Goal: Transaction & Acquisition: Purchase product/service

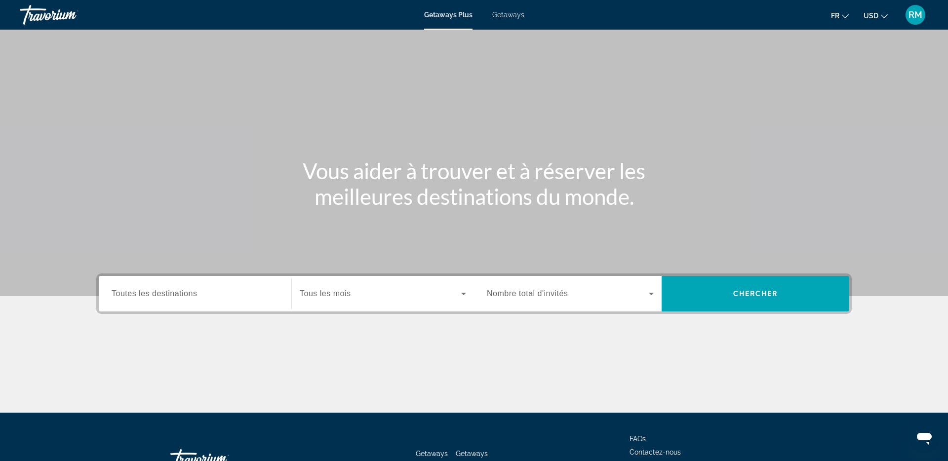
click at [883, 20] on button "USD USD ($) MXN (Mex$) CAD (Can$) GBP (£) EUR (€) AUD (A$) NZD (NZ$) CNY (CN¥)" at bounding box center [875, 15] width 24 height 14
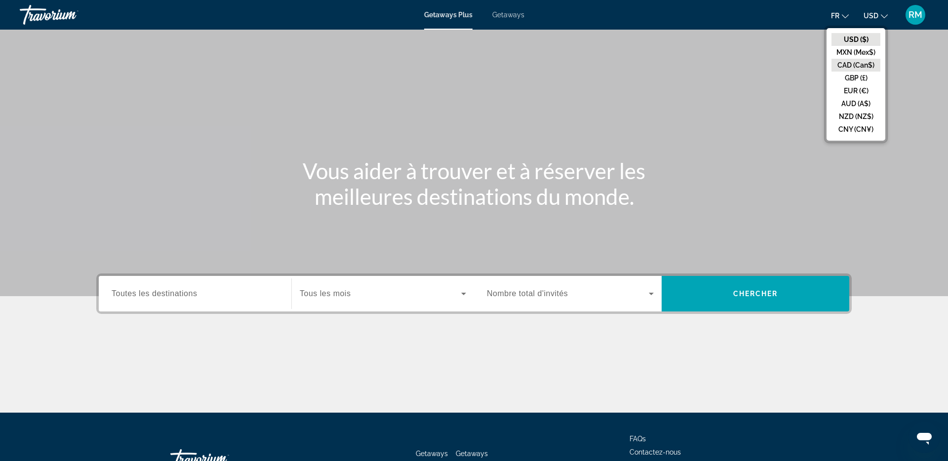
drag, startPoint x: 858, startPoint y: 62, endPoint x: 848, endPoint y: 64, distance: 10.1
click at [858, 62] on button "CAD (Can$)" at bounding box center [855, 65] width 49 height 13
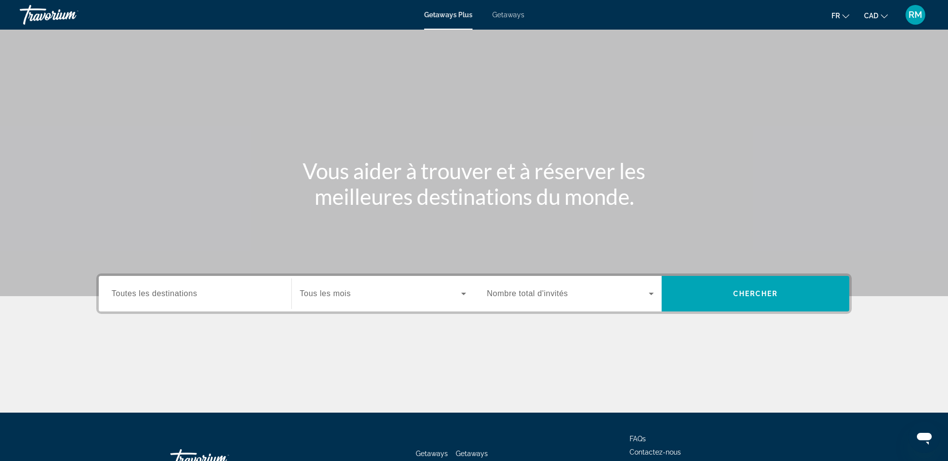
click at [179, 293] on span "Toutes les destinations" at bounding box center [154, 293] width 85 height 8
click at [179, 293] on input "Destination Toutes les destinations" at bounding box center [195, 294] width 167 height 12
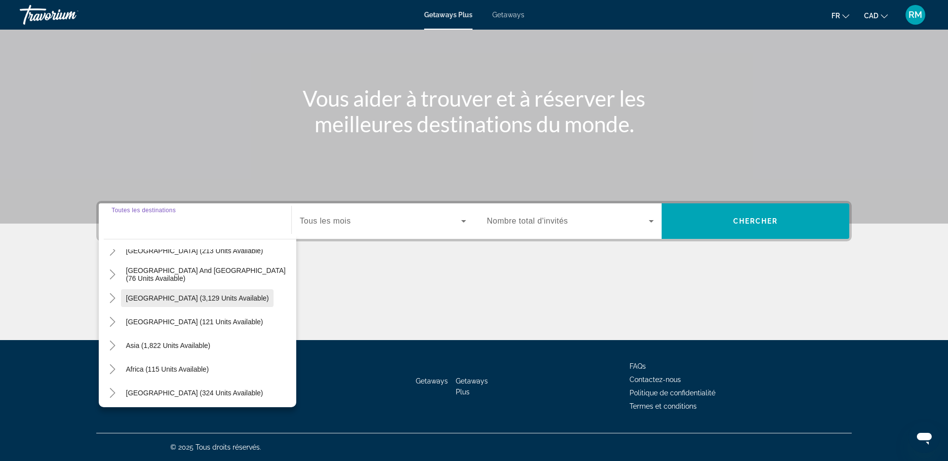
scroll to position [160, 0]
click at [113, 340] on icon "Toggle Asia (1,822 units available)" at bounding box center [113, 343] width 10 height 10
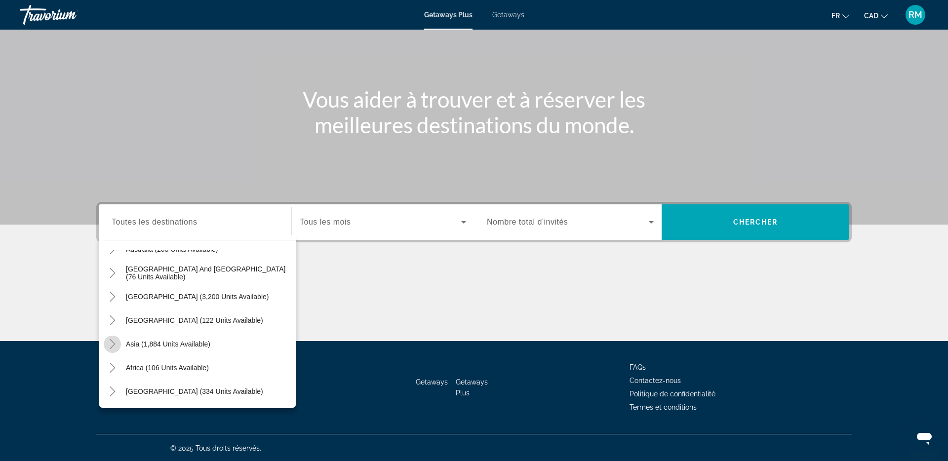
click at [115, 344] on icon "Toggle Asia (1,884 units available)" at bounding box center [113, 344] width 10 height 10
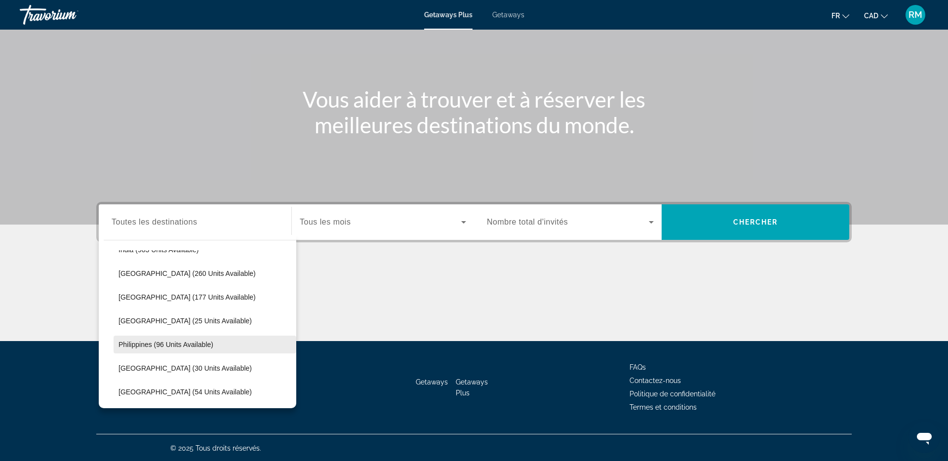
scroll to position [356, 0]
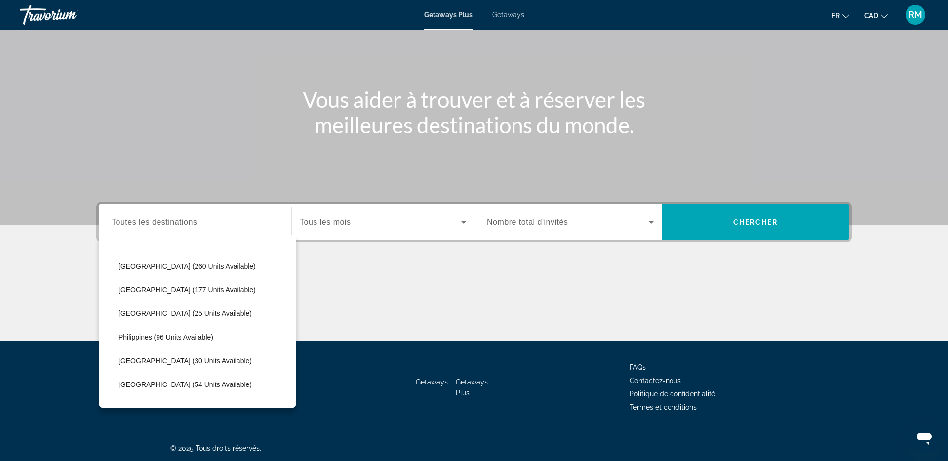
click at [159, 362] on span "[GEOGRAPHIC_DATA] (30 units available)" at bounding box center [184, 361] width 133 height 8
type input "**********"
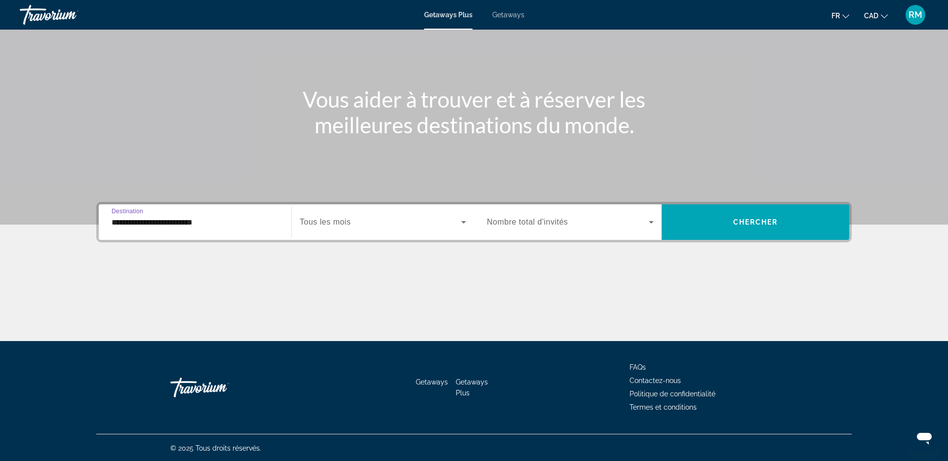
scroll to position [73, 0]
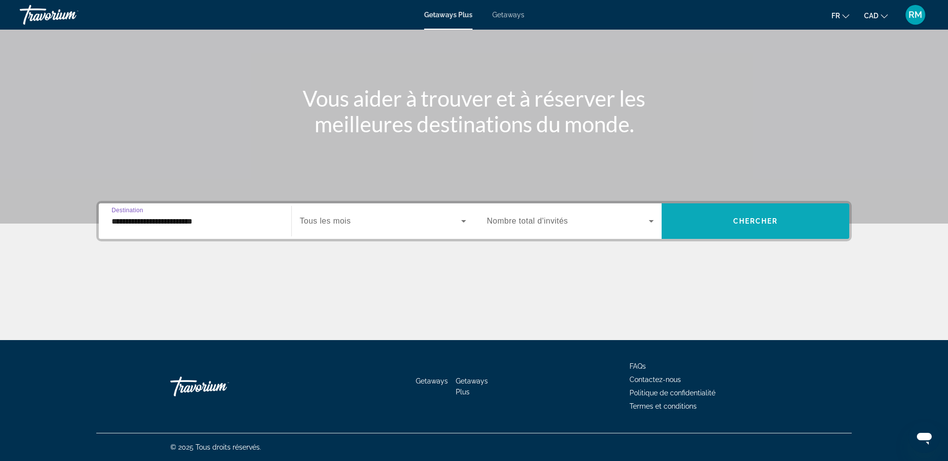
click at [747, 220] on span "Chercher" at bounding box center [755, 221] width 45 height 8
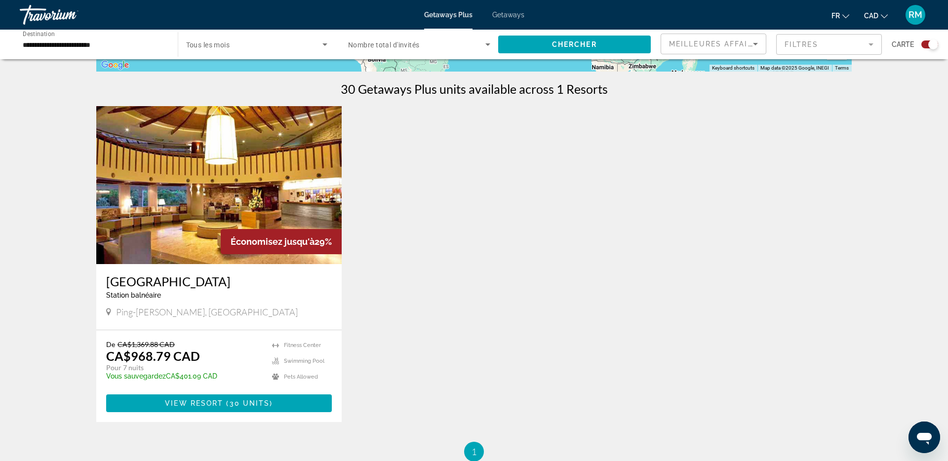
scroll to position [297, 0]
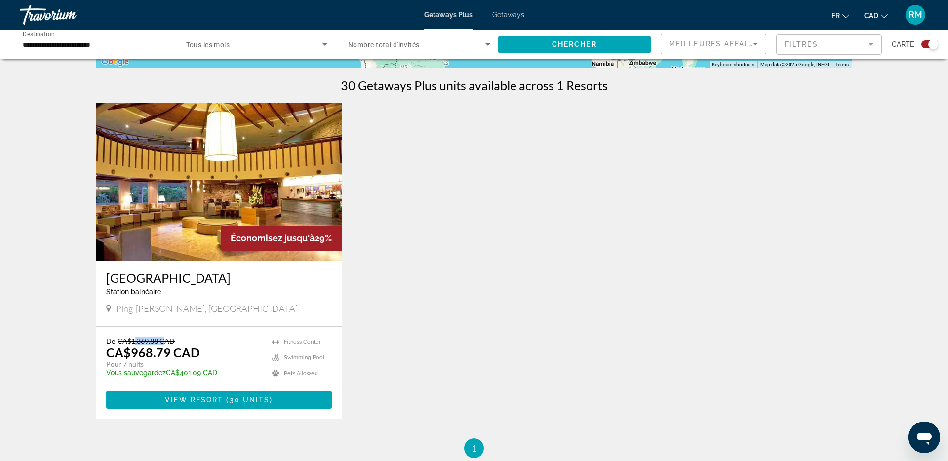
drag, startPoint x: 148, startPoint y: 342, endPoint x: 163, endPoint y: 342, distance: 15.3
click at [163, 342] on span "CA$1,369.88 CAD" at bounding box center [145, 341] width 57 height 8
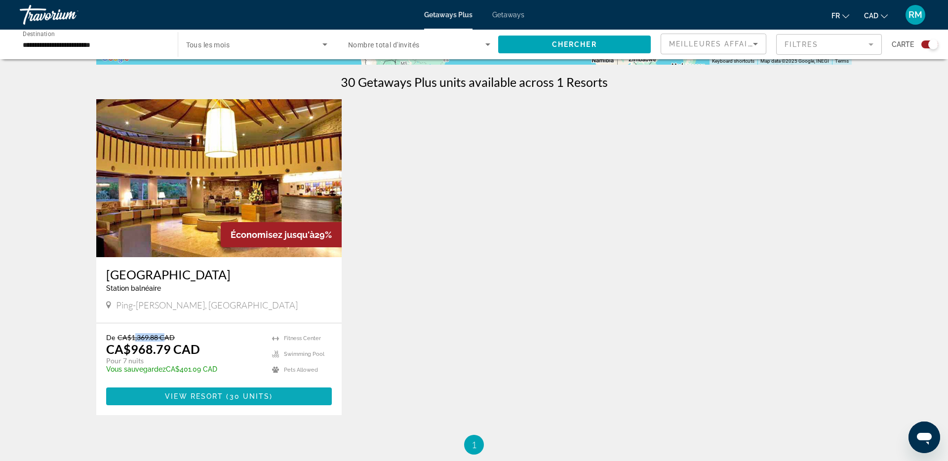
scroll to position [300, 0]
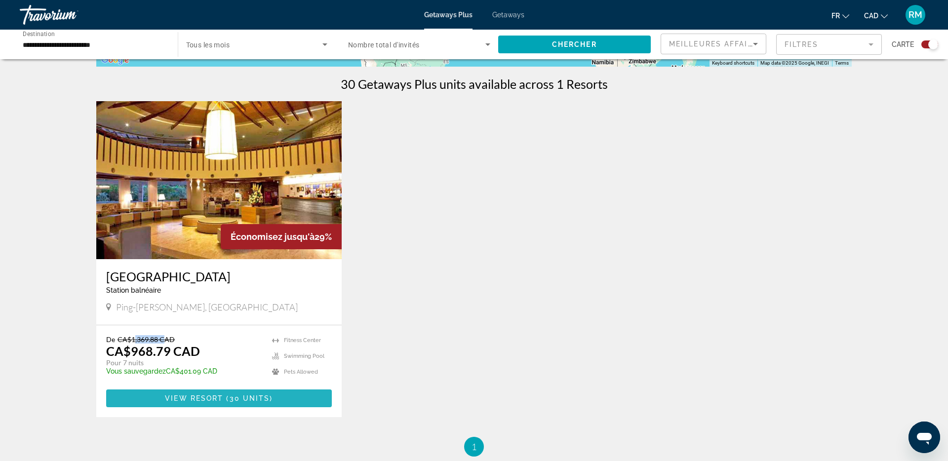
click at [193, 401] on span "View Resort" at bounding box center [194, 398] width 58 height 8
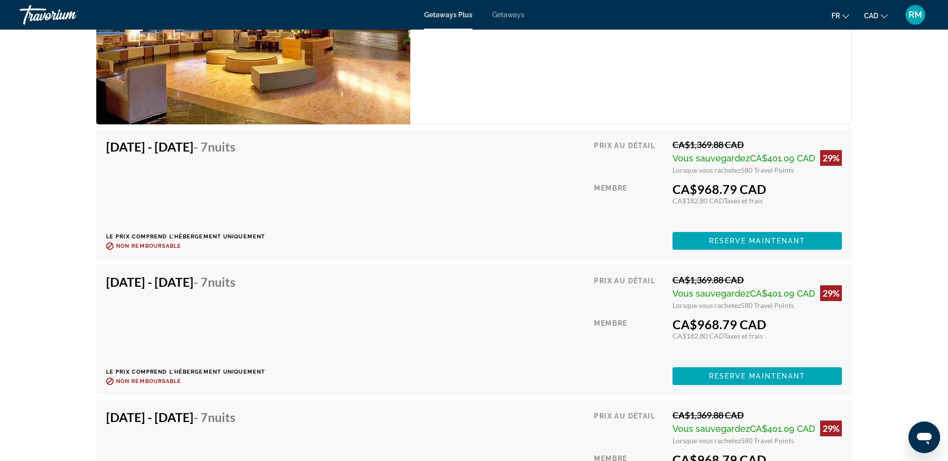
scroll to position [1820, 0]
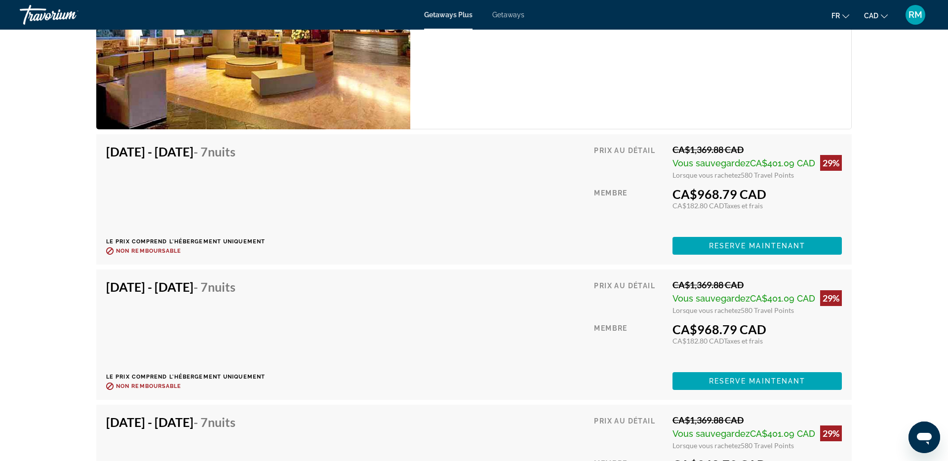
drag, startPoint x: 127, startPoint y: 139, endPoint x: 254, endPoint y: 150, distance: 127.3
click at [254, 141] on div "[DATE] - [DATE] - 7 nuits Le prix comprend l'hébergement uniquement Remboursabl…" at bounding box center [473, 199] width 755 height 130
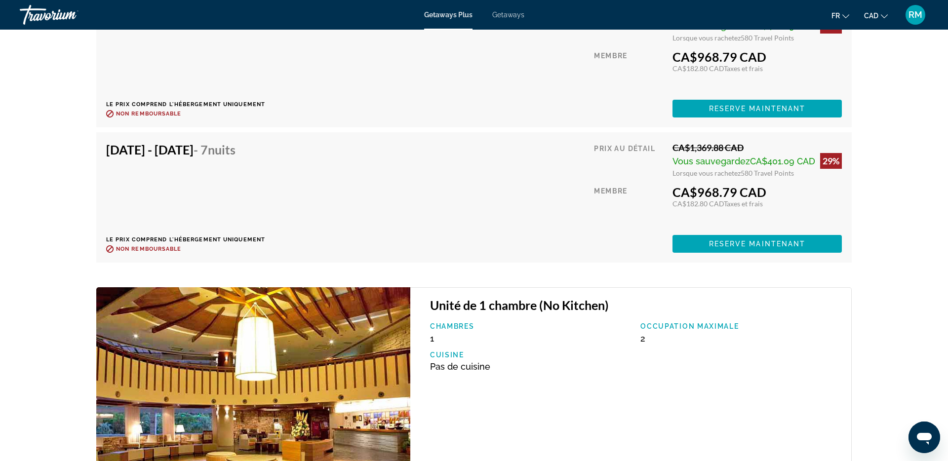
scroll to position [2500, 0]
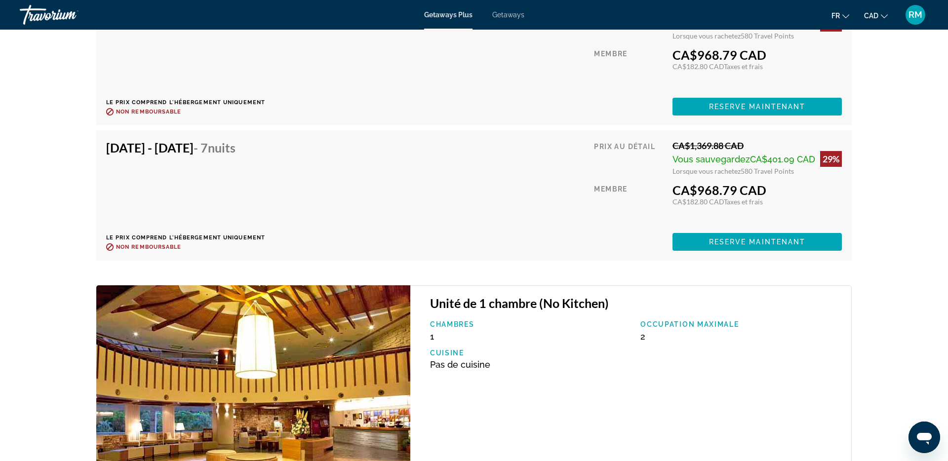
drag, startPoint x: 219, startPoint y: 136, endPoint x: 239, endPoint y: 136, distance: 20.2
click at [239, 140] on h4 "[DATE] - [DATE] - 7 nuits" at bounding box center [182, 147] width 152 height 15
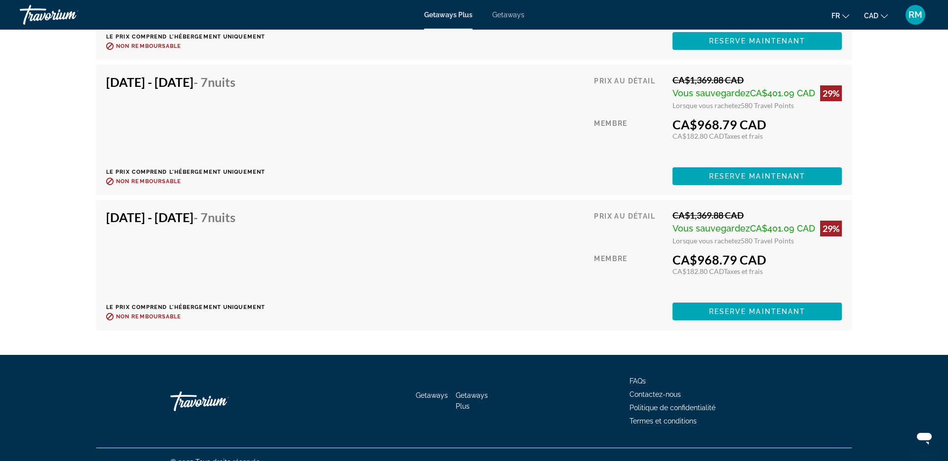
scroll to position [4183, 0]
drag, startPoint x: 161, startPoint y: 200, endPoint x: 257, endPoint y: 203, distance: 95.3
click at [257, 209] on h4 "[DATE] - [DATE] - 7 nuits" at bounding box center [182, 216] width 152 height 15
click at [733, 307] on span "Reserve maintenant" at bounding box center [757, 311] width 97 height 8
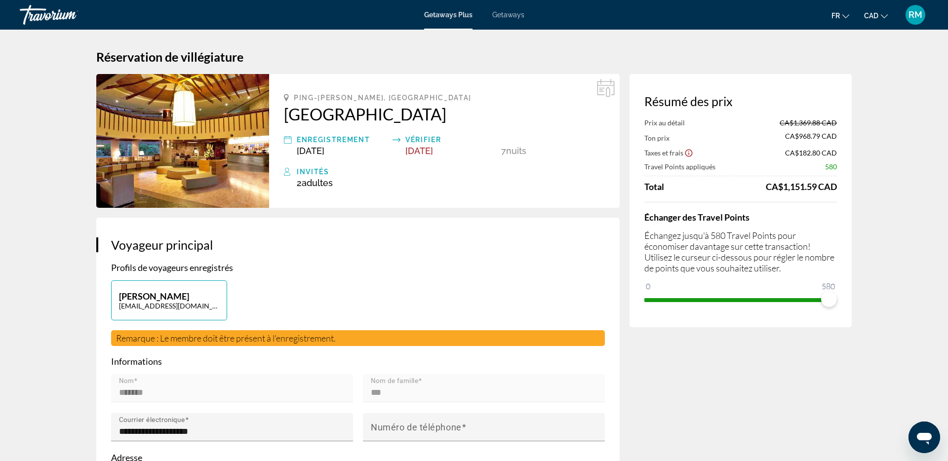
click at [832, 170] on span "580" at bounding box center [831, 166] width 12 height 8
drag, startPoint x: 831, startPoint y: 169, endPoint x: 837, endPoint y: 190, distance: 21.4
click at [831, 169] on span "580" at bounding box center [831, 166] width 12 height 8
drag, startPoint x: 787, startPoint y: 186, endPoint x: 833, endPoint y: 188, distance: 46.0
click at [834, 189] on div "CA$1,151.59 CAD" at bounding box center [801, 186] width 71 height 11
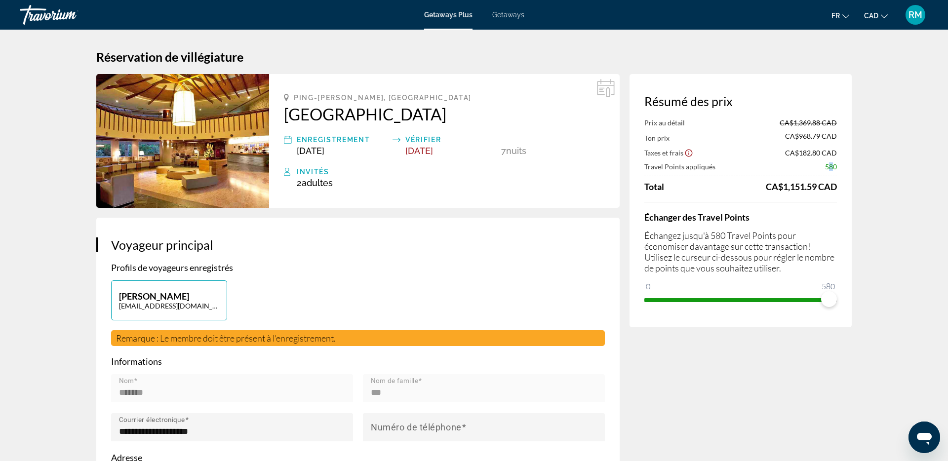
click at [832, 165] on span "580" at bounding box center [831, 166] width 12 height 8
drag, startPoint x: 830, startPoint y: 299, endPoint x: 869, endPoint y: 290, distance: 40.0
click at [834, 166] on span "580" at bounding box center [831, 166] width 12 height 8
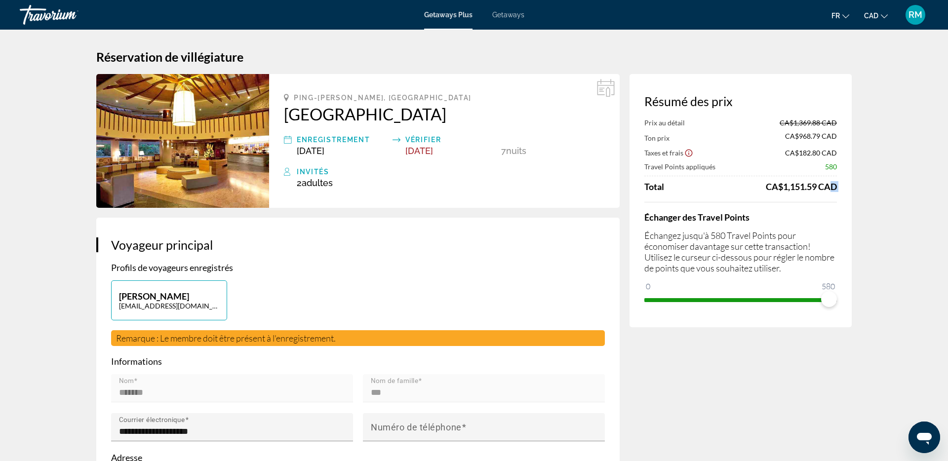
drag, startPoint x: 794, startPoint y: 192, endPoint x: 830, endPoint y: 188, distance: 36.7
click at [834, 187] on div "Prix au détail CA$1,369.88 CAD Ton prix CA$968.79 CAD Taxes et frais CA$182.80 …" at bounding box center [740, 212] width 193 height 189
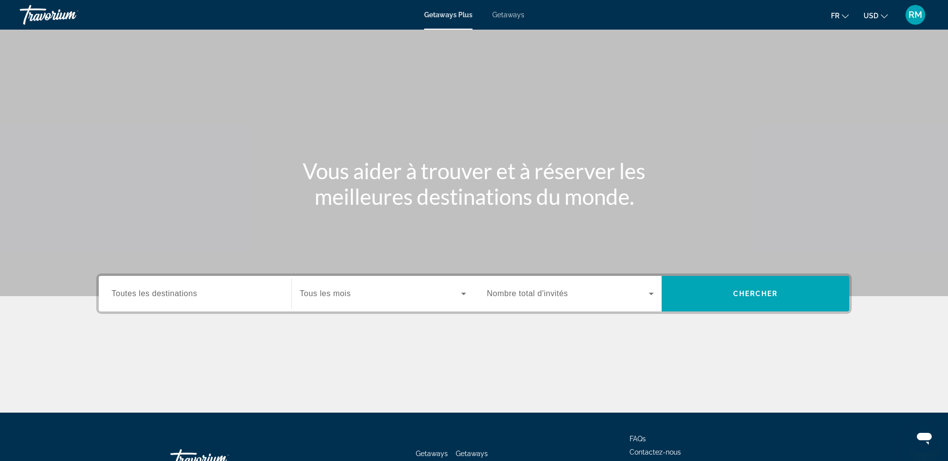
click at [874, 16] on span "USD" at bounding box center [870, 16] width 15 height 8
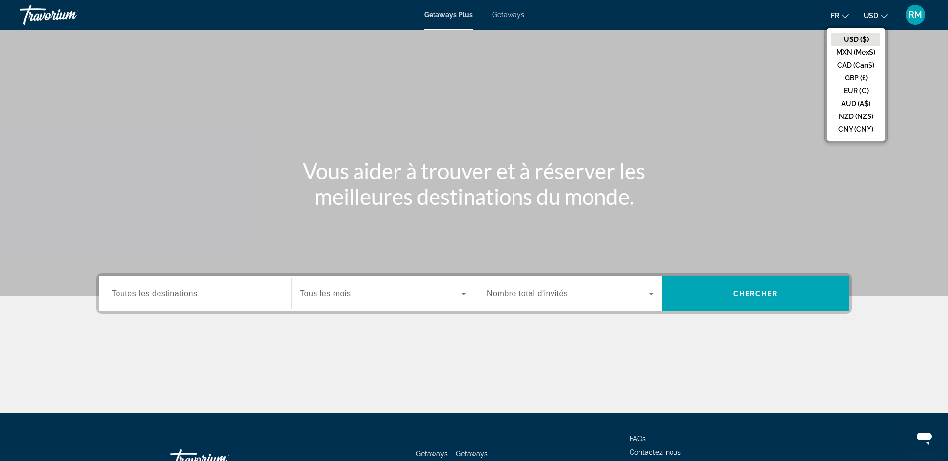
click at [857, 65] on button "CAD (Can$)" at bounding box center [855, 65] width 49 height 13
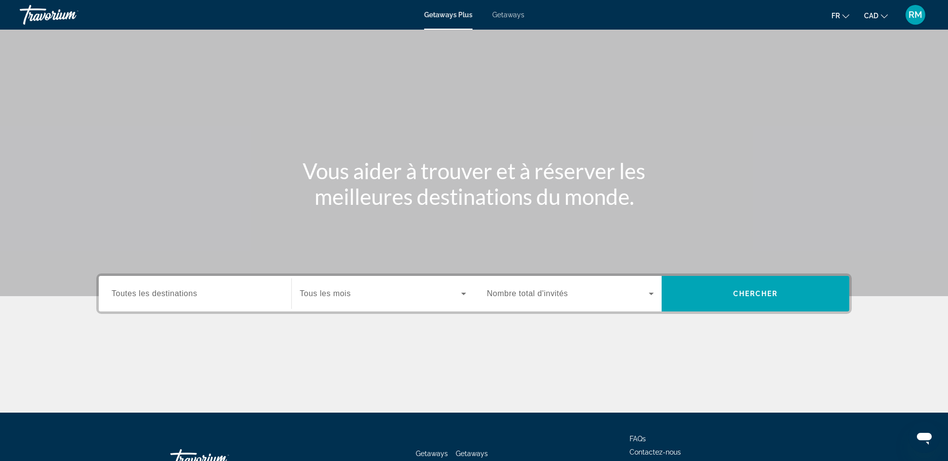
click at [187, 302] on div "Search widget" at bounding box center [195, 294] width 167 height 28
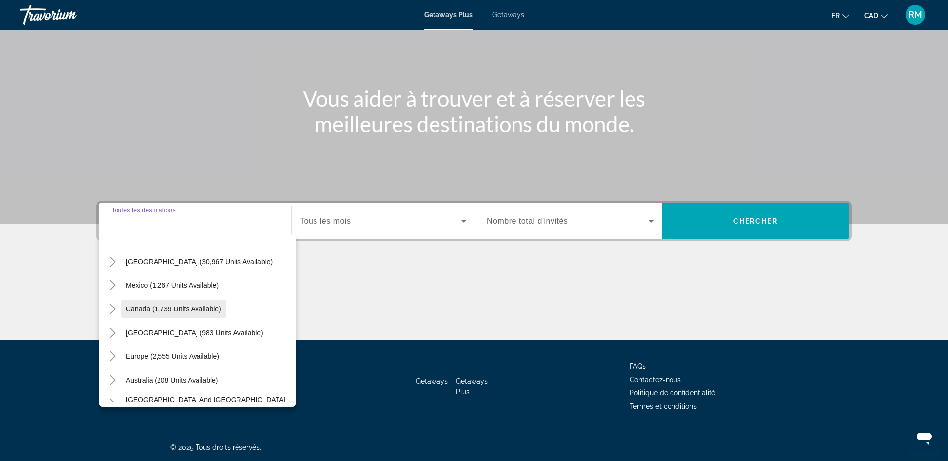
scroll to position [22, 0]
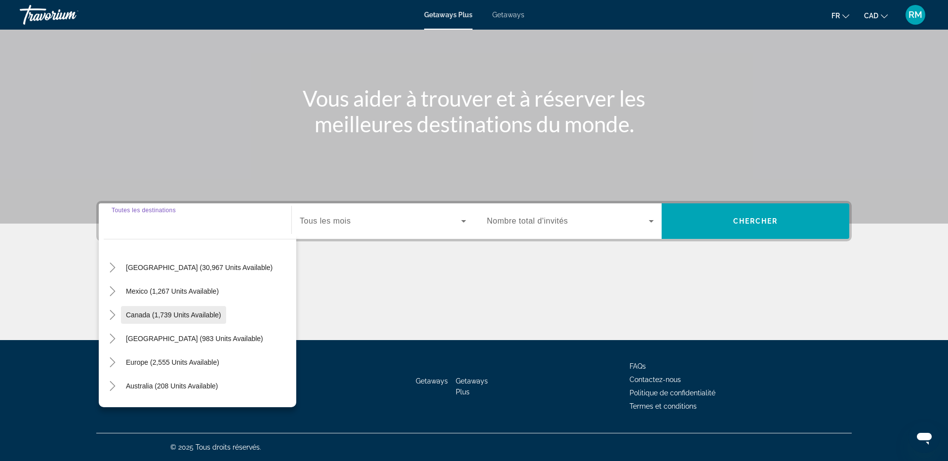
click at [148, 317] on span "Canada (1,739 units available)" at bounding box center [173, 315] width 95 height 8
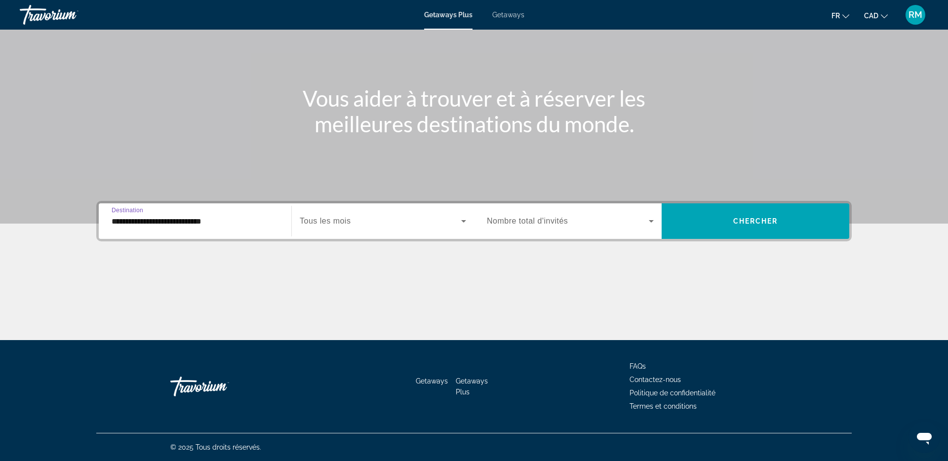
click at [154, 227] on input "**********" at bounding box center [195, 222] width 167 height 12
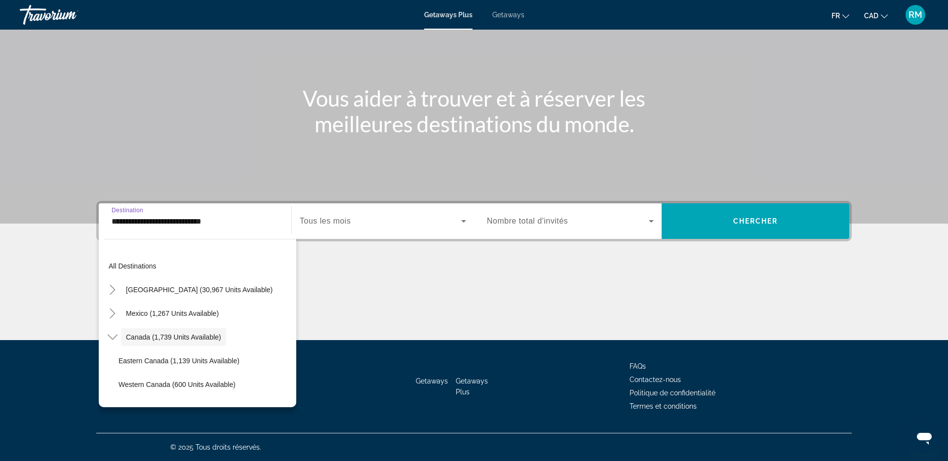
scroll to position [11, 0]
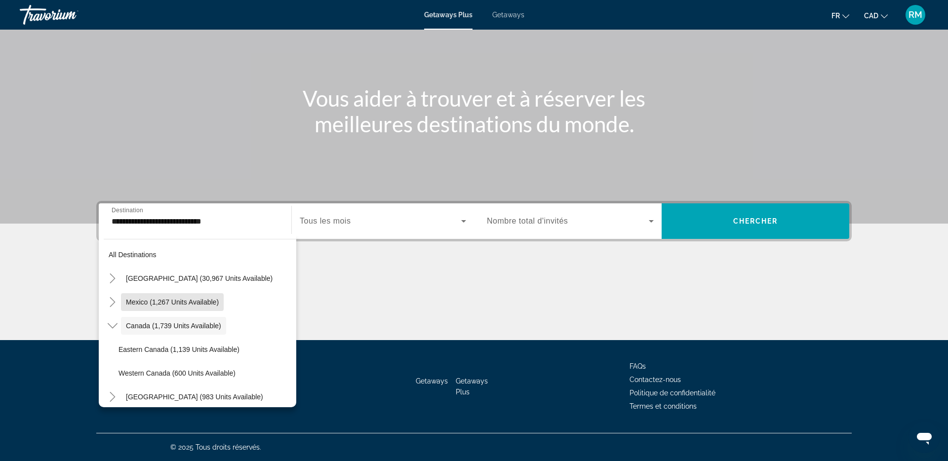
click at [142, 304] on span "Mexico (1,267 units available)" at bounding box center [172, 302] width 93 height 8
type input "**********"
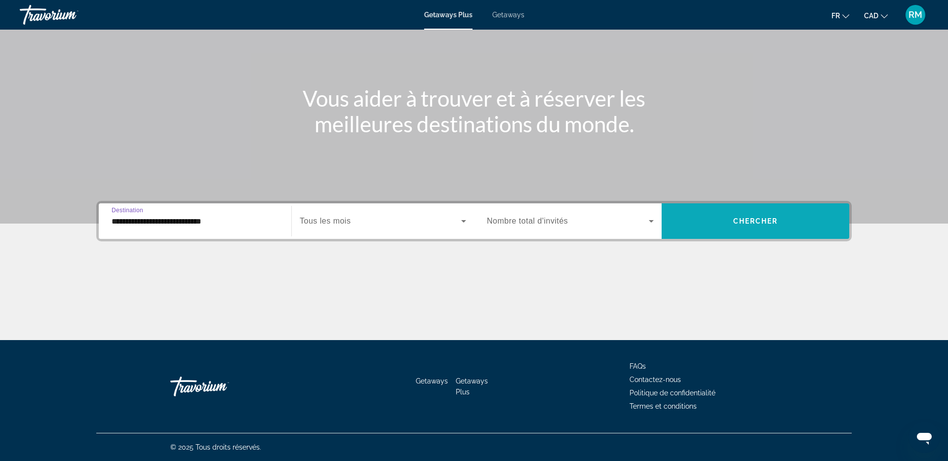
click at [788, 218] on span "Search widget" at bounding box center [755, 221] width 188 height 24
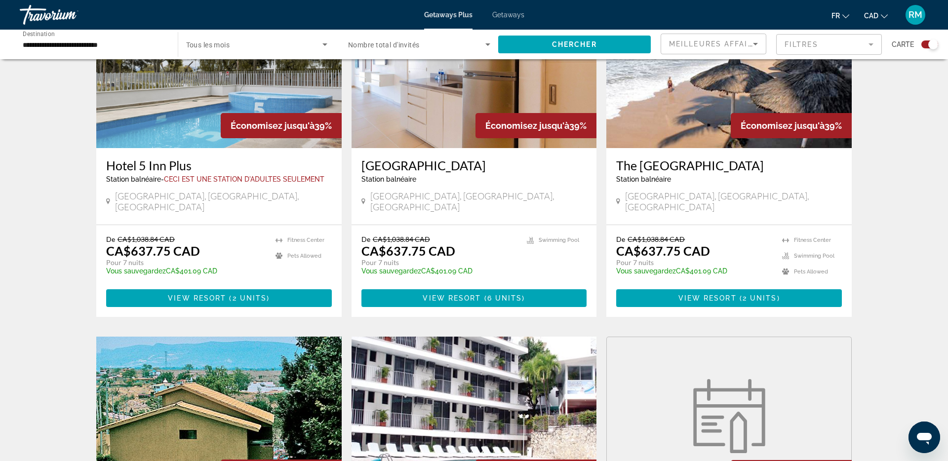
scroll to position [412, 0]
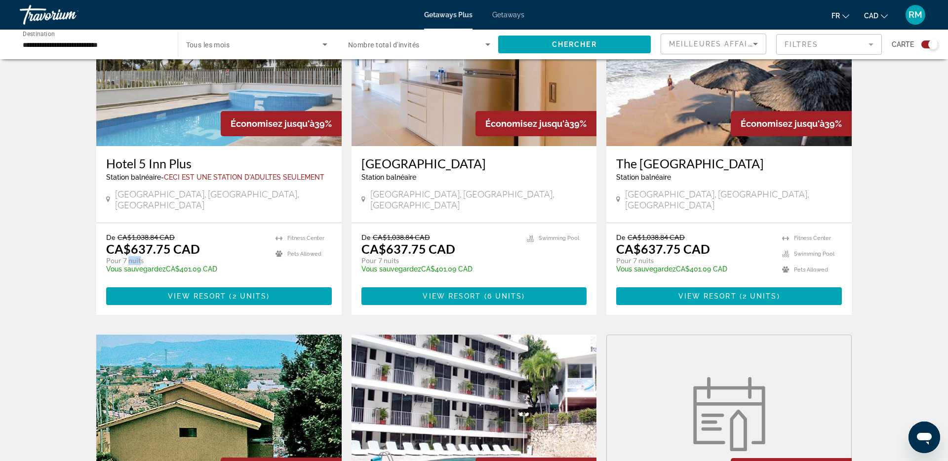
drag, startPoint x: 129, startPoint y: 251, endPoint x: 137, endPoint y: 250, distance: 7.5
click at [137, 256] on p "Pour 7 nuits" at bounding box center [185, 260] width 159 height 9
click at [139, 241] on p "CA$637.75 CAD" at bounding box center [153, 248] width 94 height 15
drag, startPoint x: 139, startPoint y: 239, endPoint x: 136, endPoint y: 234, distance: 5.6
click at [139, 241] on p "CA$637.75 CAD" at bounding box center [153, 248] width 94 height 15
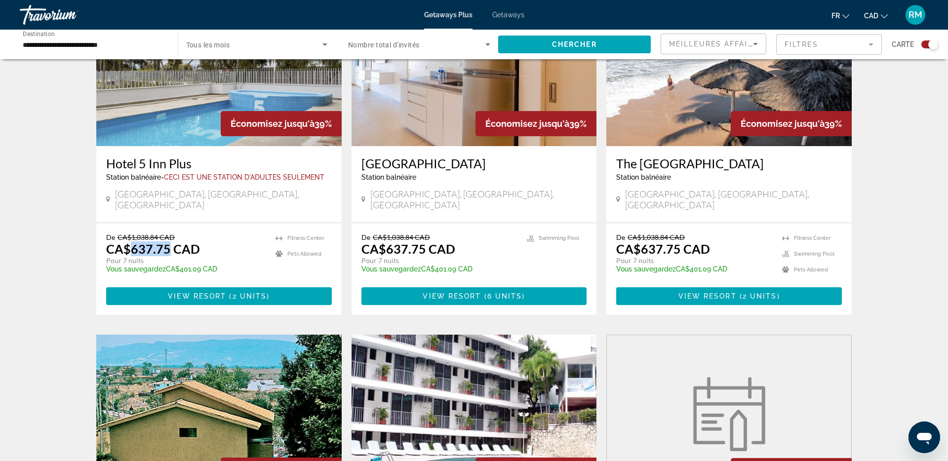
click at [133, 241] on p "CA$637.75 CAD" at bounding box center [153, 248] width 94 height 15
drag, startPoint x: 205, startPoint y: 175, endPoint x: 305, endPoint y: 177, distance: 99.7
click at [293, 176] on span "Ceci est une station d'adultes seulement" at bounding box center [244, 177] width 160 height 8
click at [309, 177] on span "Ceci est une station d'adultes seulement" at bounding box center [244, 177] width 160 height 8
drag, startPoint x: 145, startPoint y: 240, endPoint x: 177, endPoint y: 241, distance: 32.1
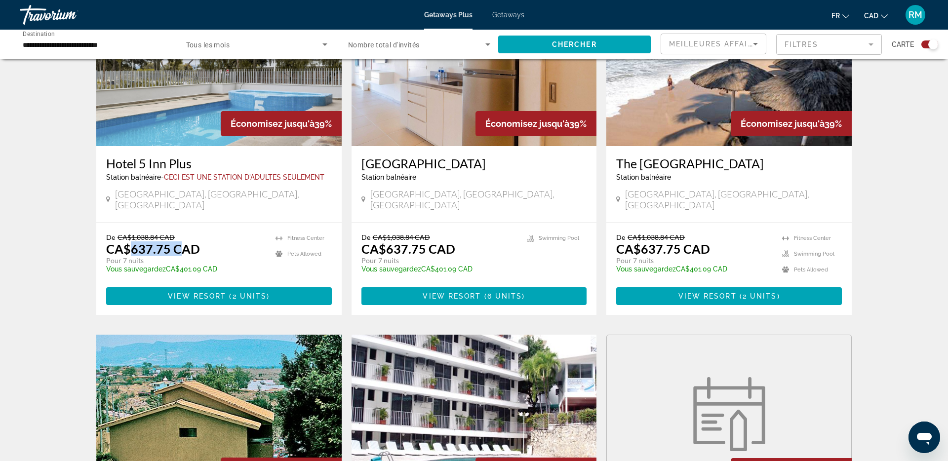
click at [177, 241] on p "CA$637.75 CAD" at bounding box center [153, 248] width 94 height 15
click at [137, 241] on p "CA$637.75 CAD" at bounding box center [153, 248] width 94 height 15
drag, startPoint x: 132, startPoint y: 239, endPoint x: 160, endPoint y: 239, distance: 28.1
click at [160, 241] on p "CA$637.75 CAD" at bounding box center [153, 248] width 94 height 15
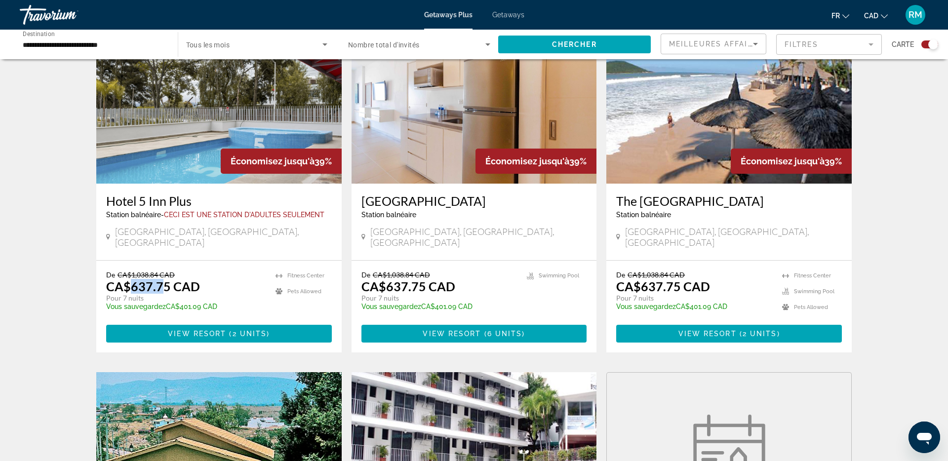
scroll to position [374, 0]
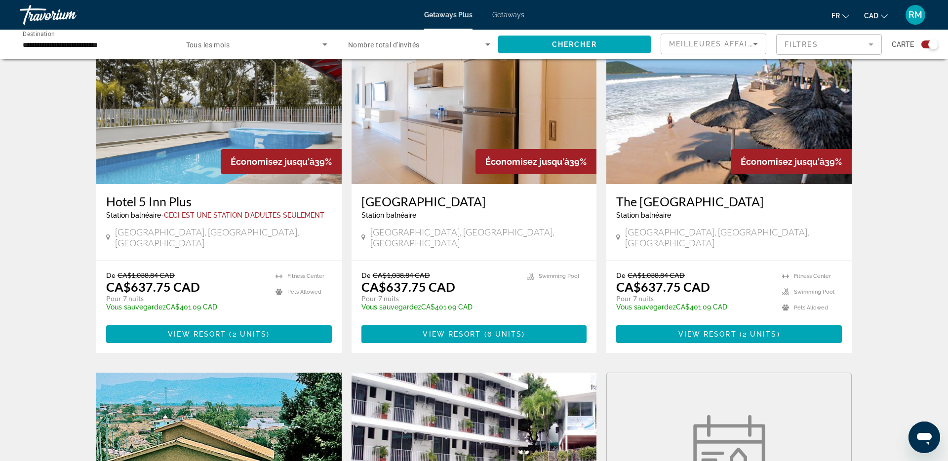
click at [85, 46] on input "**********" at bounding box center [94, 45] width 142 height 12
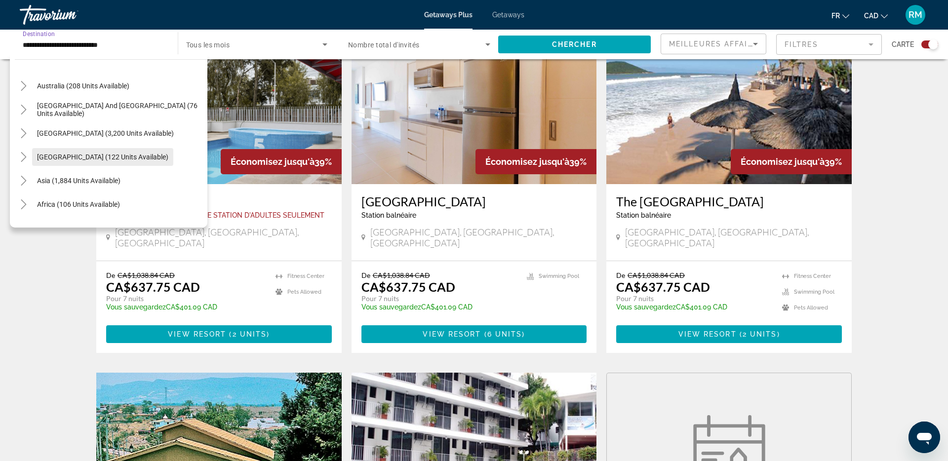
scroll to position [332, 0]
click at [73, 179] on span "Asia (1,884 units available)" at bounding box center [78, 181] width 83 height 8
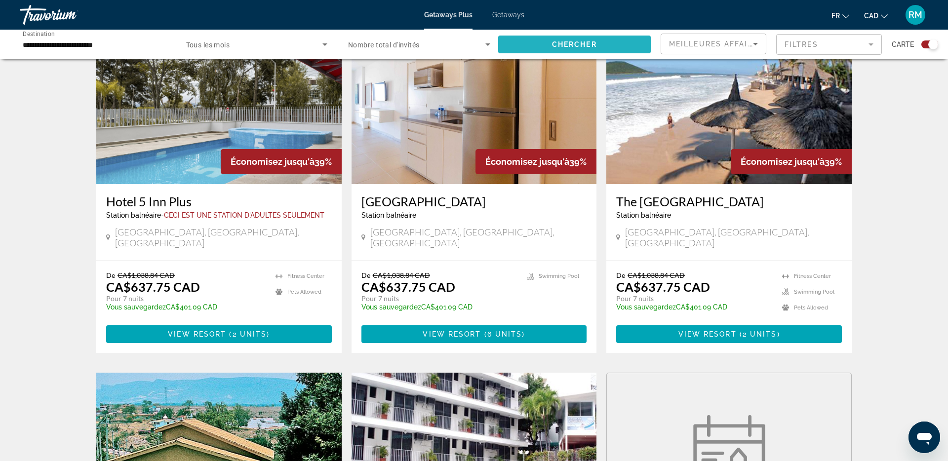
click at [591, 49] on span "Search widget" at bounding box center [574, 45] width 153 height 24
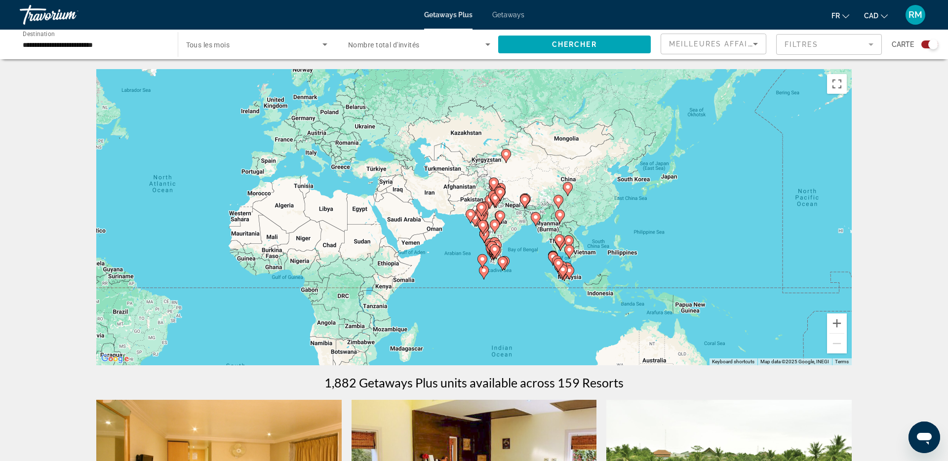
drag, startPoint x: 797, startPoint y: 243, endPoint x: 513, endPoint y: 226, distance: 284.9
click at [513, 226] on div "To activate drag with keyboard, press Alt + Enter. Once in keyboard drag state,…" at bounding box center [473, 217] width 755 height 296
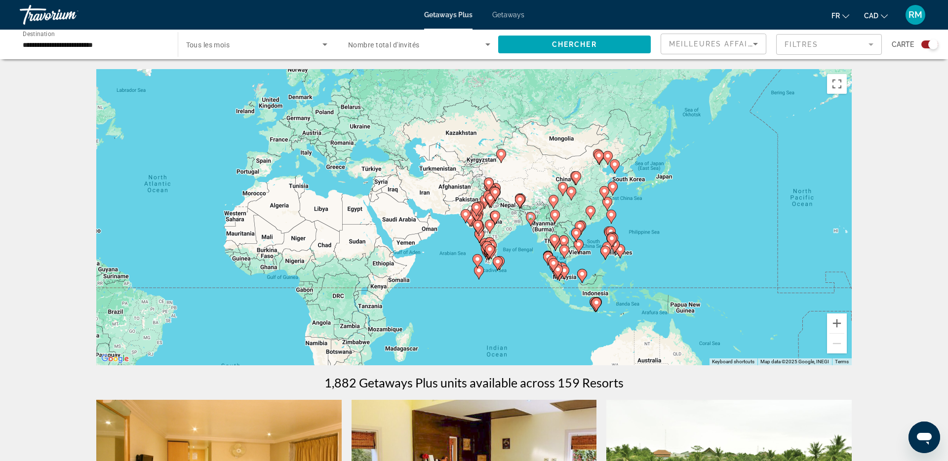
click at [565, 190] on icon "Main content" at bounding box center [562, 189] width 9 height 13
type input "**********"
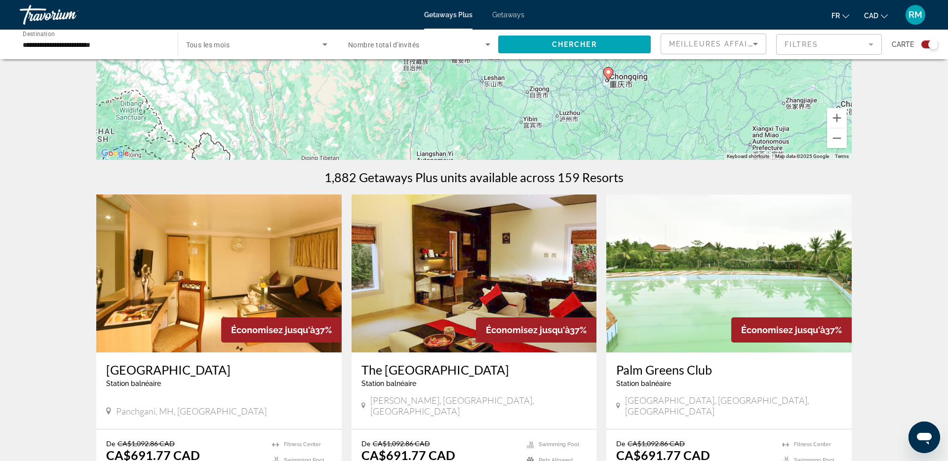
scroll to position [205, 0]
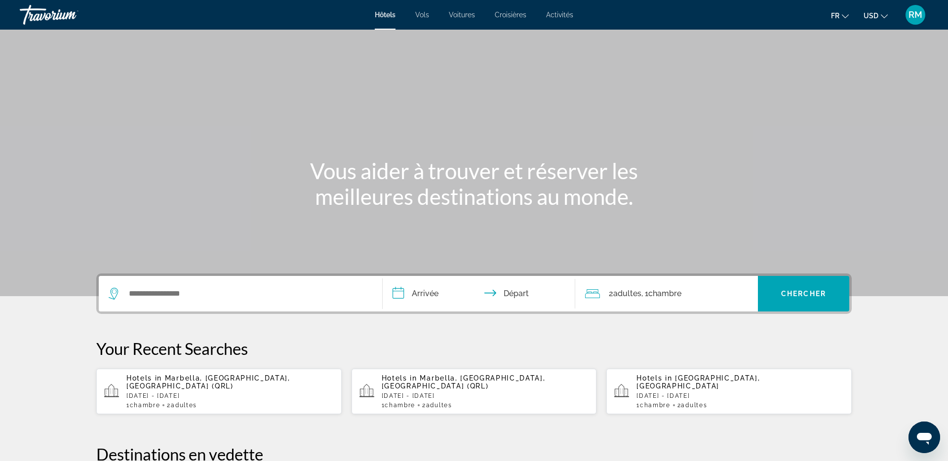
click at [863, 13] on ul "fr English Español Français Italiano Português русский USD USD ($) MXN (Mex$) C…" at bounding box center [867, 15] width 72 height 16
click at [869, 16] on span "USD" at bounding box center [870, 16] width 15 height 8
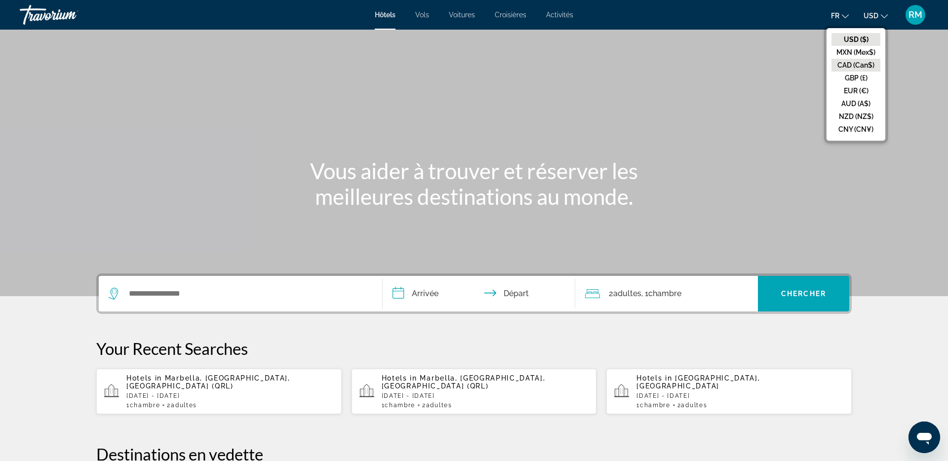
click at [855, 66] on button "CAD (Can$)" at bounding box center [855, 65] width 49 height 13
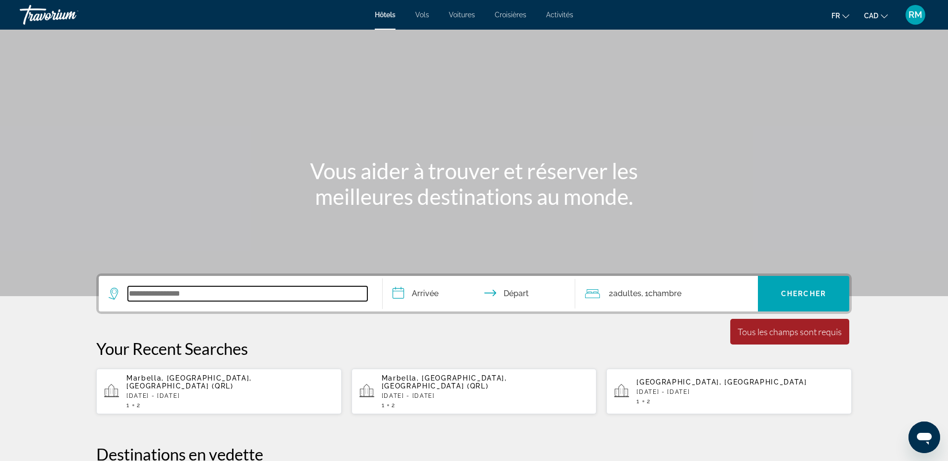
click at [216, 300] on input "Search widget" at bounding box center [247, 293] width 239 height 15
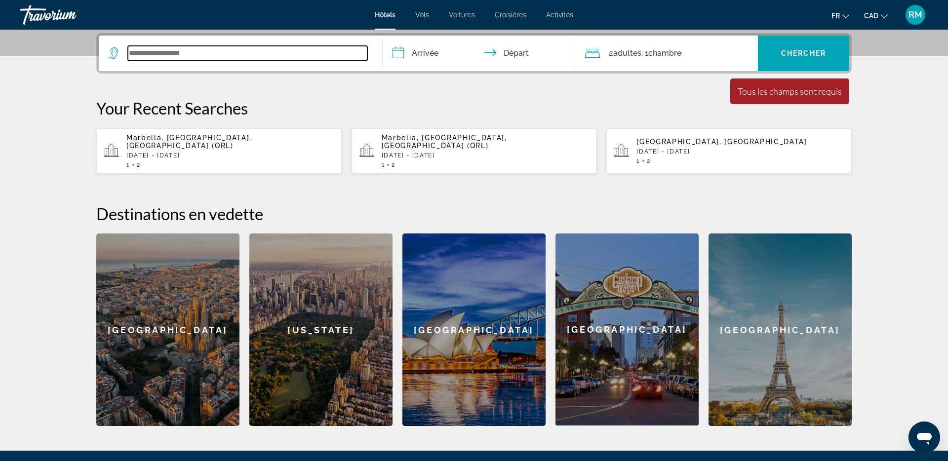
scroll to position [241, 0]
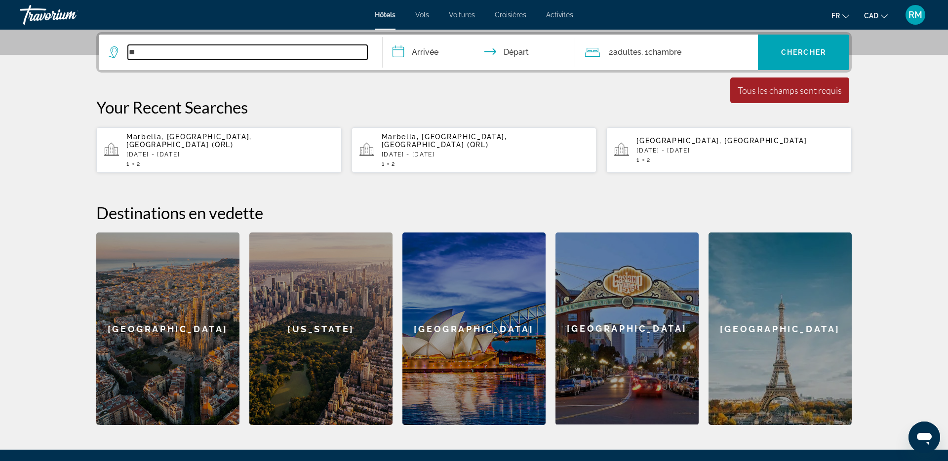
type input "*"
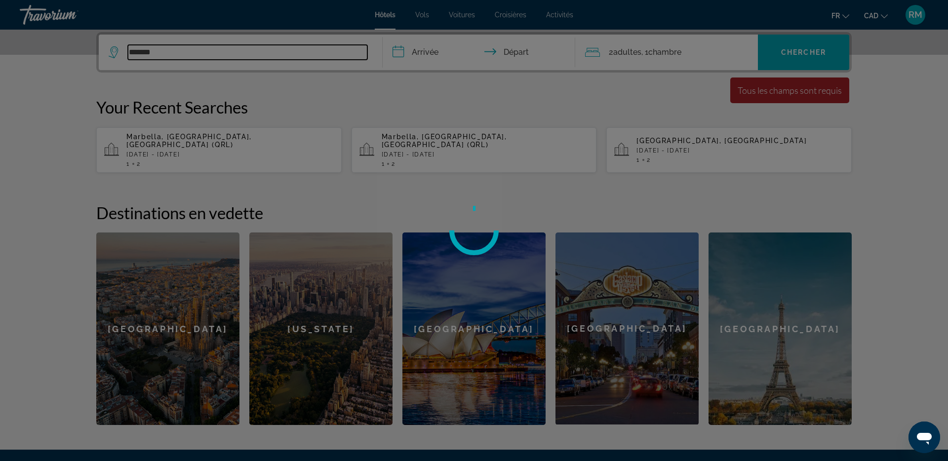
scroll to position [247, 0]
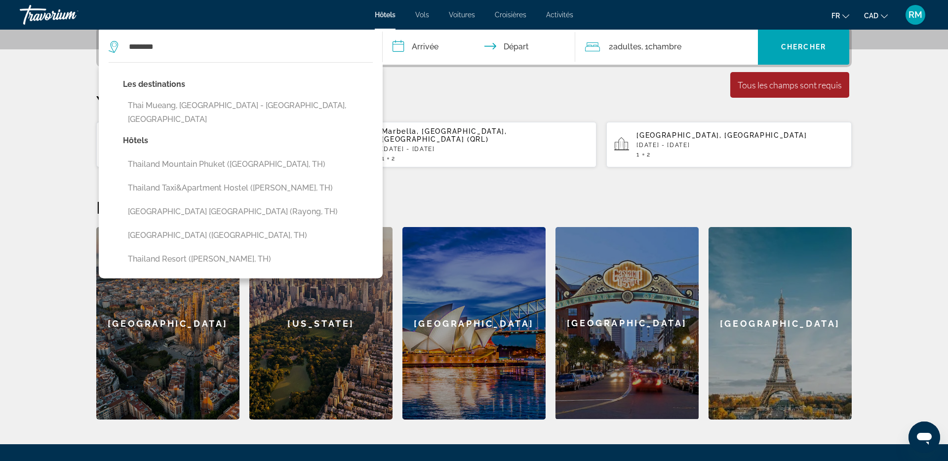
click at [257, 105] on button "Thai Mueang, Phuket - Phang Nga, Thailand" at bounding box center [248, 112] width 250 height 33
type input "**********"
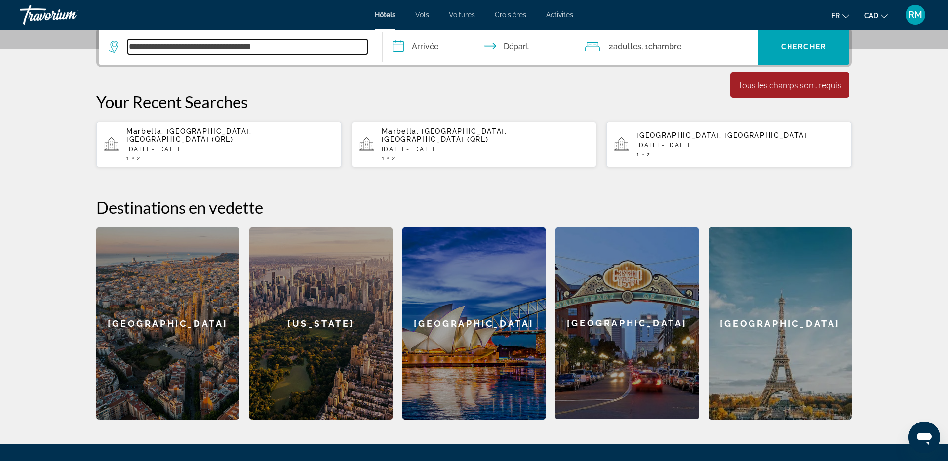
scroll to position [241, 0]
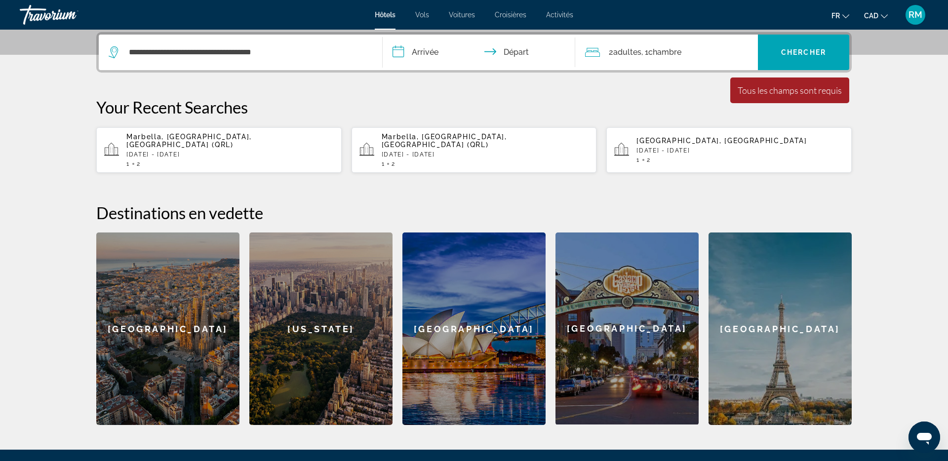
click at [443, 60] on input "**********" at bounding box center [481, 54] width 196 height 39
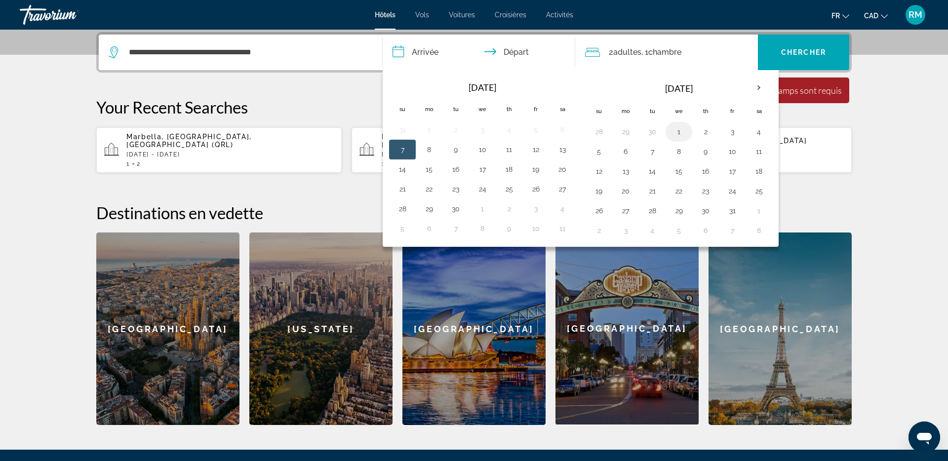
click at [675, 129] on button "1" at bounding box center [679, 132] width 16 height 14
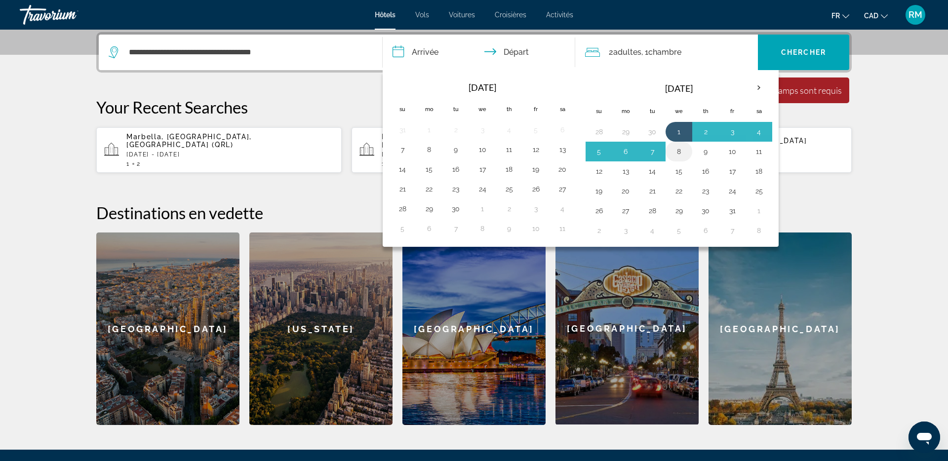
click at [678, 150] on button "8" at bounding box center [679, 152] width 16 height 14
type input "**********"
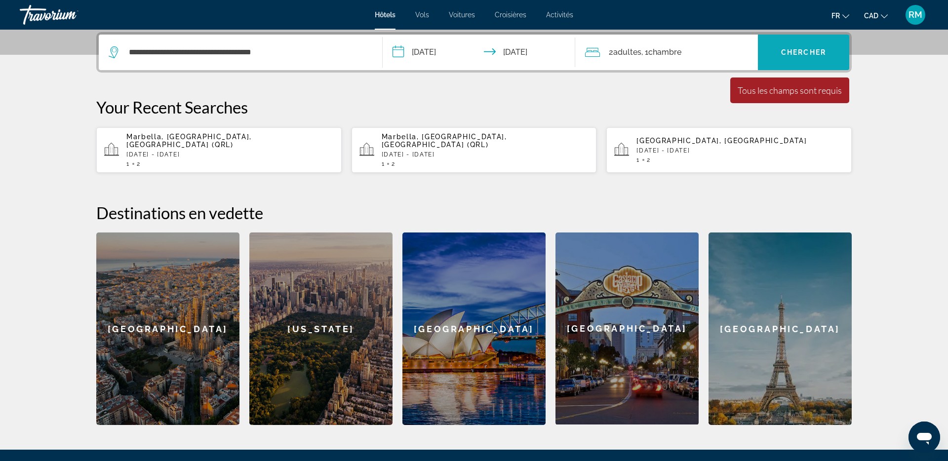
click at [816, 58] on span "Search widget" at bounding box center [803, 52] width 91 height 24
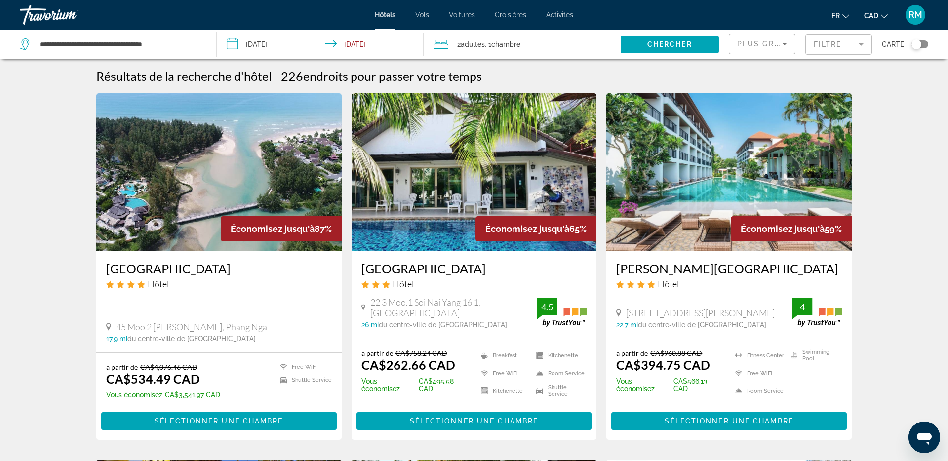
scroll to position [1, 0]
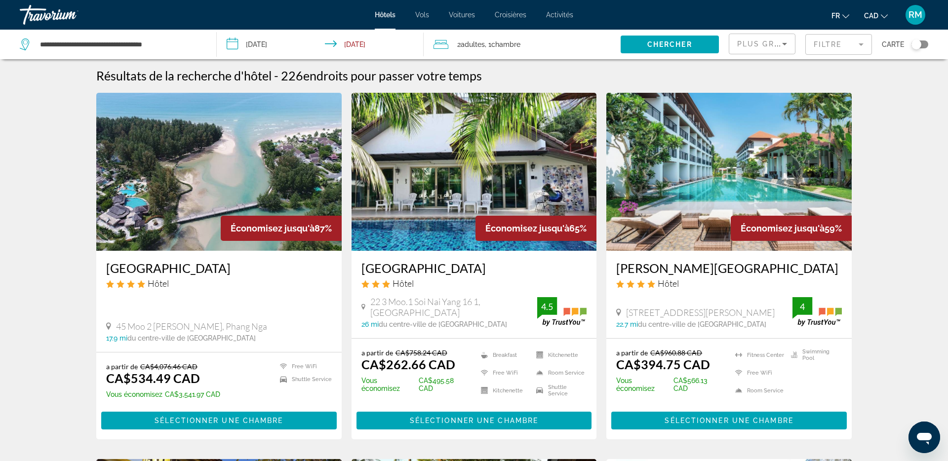
click at [140, 382] on ins "CA$534.49 CAD" at bounding box center [153, 378] width 94 height 15
click at [157, 369] on del "CA$4,076.46 CAD" at bounding box center [168, 366] width 57 height 8
drag, startPoint x: 178, startPoint y: 395, endPoint x: 195, endPoint y: 395, distance: 17.8
click at [195, 395] on p "Vous économisez CA$3,541.97 CAD" at bounding box center [163, 394] width 114 height 8
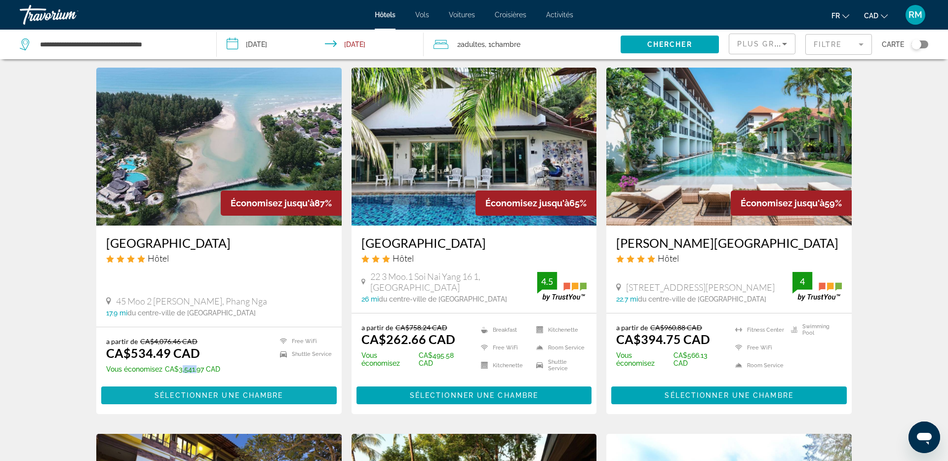
scroll to position [38, 0]
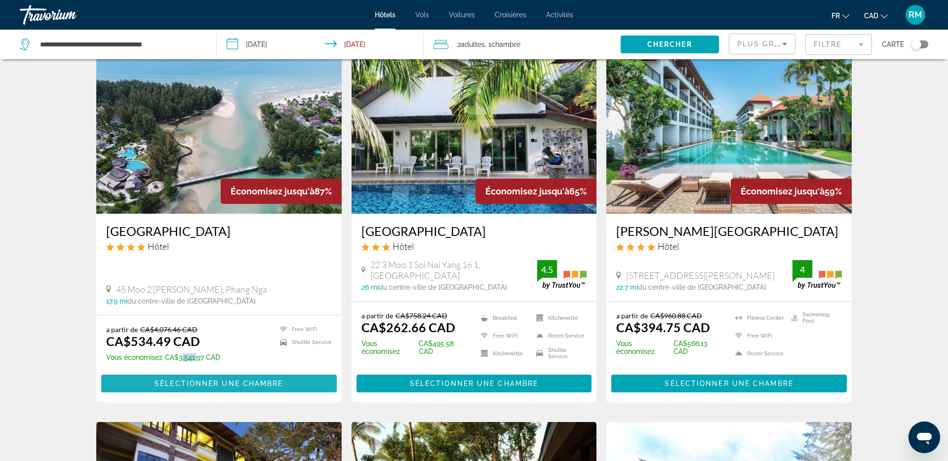
click at [211, 382] on span "Sélectionner une chambre" at bounding box center [218, 384] width 128 height 8
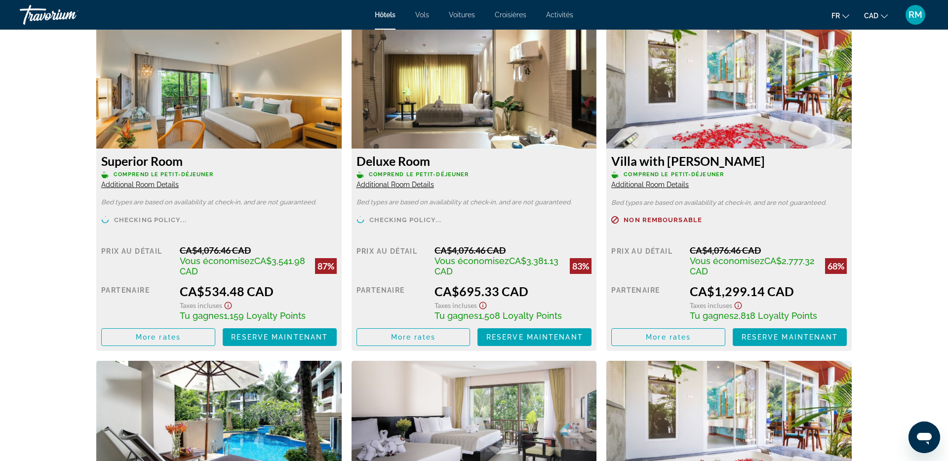
scroll to position [1365, 0]
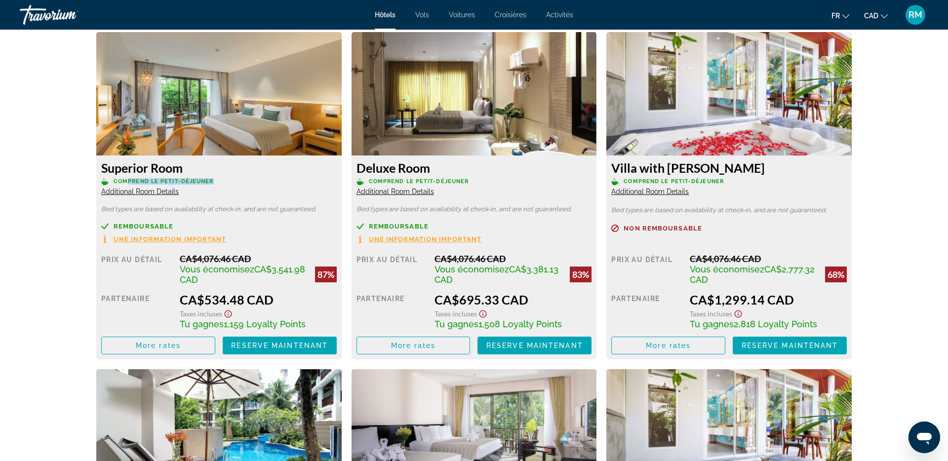
drag, startPoint x: 155, startPoint y: 182, endPoint x: 237, endPoint y: 184, distance: 82.0
click at [237, 184] on p "Comprend le petit-déjeuner" at bounding box center [218, 181] width 235 height 7
drag, startPoint x: 207, startPoint y: 297, endPoint x: 245, endPoint y: 298, distance: 38.0
click at [245, 298] on div "CA$534.48 CAD" at bounding box center [258, 299] width 157 height 15
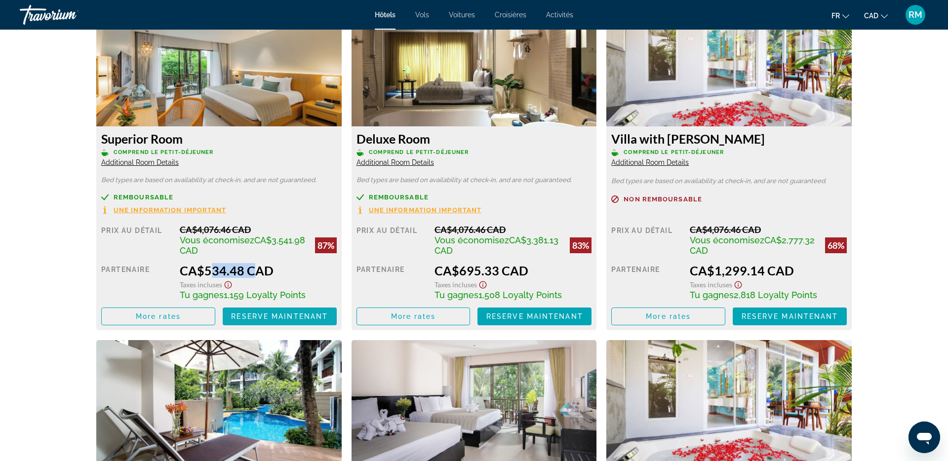
scroll to position [1396, 0]
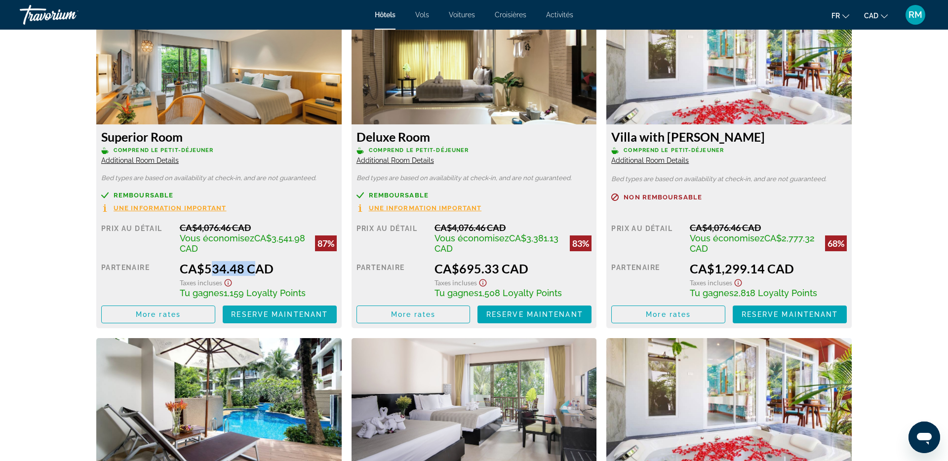
click at [272, 315] on span "Reserve maintenant" at bounding box center [279, 314] width 97 height 8
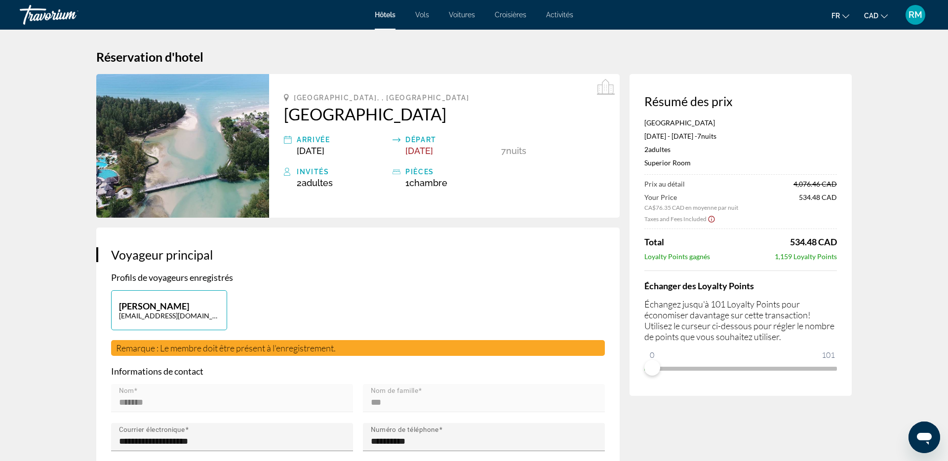
drag, startPoint x: 524, startPoint y: 158, endPoint x: 400, endPoint y: 154, distance: 124.5
click at [524, 158] on div "Phang Nga, , Thailand Apsara Beachfront Resort & Villa Arrivée Oct 1, 2025 Dépa…" at bounding box center [444, 146] width 350 height 144
drag, startPoint x: 306, startPoint y: 183, endPoint x: 335, endPoint y: 185, distance: 29.2
click at [320, 183] on span "Adultes" at bounding box center [317, 183] width 31 height 10
drag, startPoint x: 820, startPoint y: 237, endPoint x: 873, endPoint y: 234, distance: 52.9
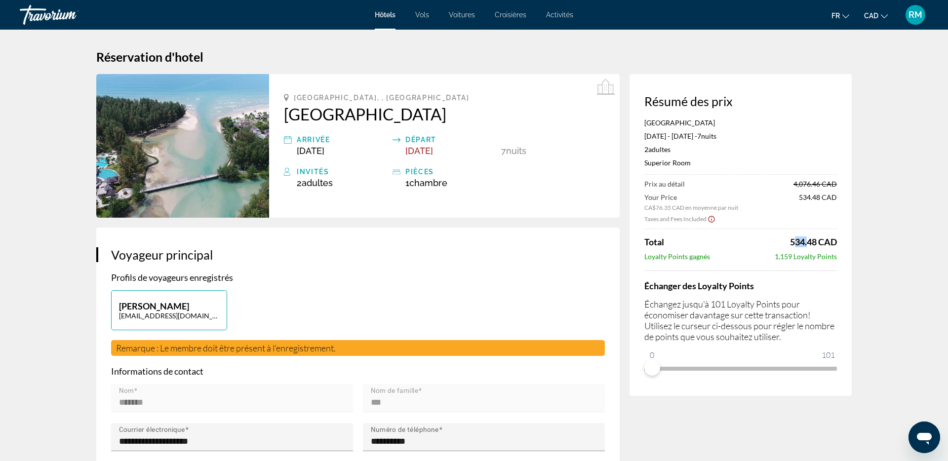
click at [769, 314] on p "Échangez jusqu'à 101 Loyalty Points pour économiser davantage sur cette transac…" at bounding box center [740, 320] width 193 height 43
drag, startPoint x: 822, startPoint y: 349, endPoint x: 840, endPoint y: 351, distance: 17.4
click at [840, 351] on div "Résumé des prix Apsara Beachfront Resort & Villa Oct 1, 2025 - Oct 8, 2025 - 7 …" at bounding box center [740, 235] width 222 height 322
click at [834, 350] on span "101" at bounding box center [828, 355] width 16 height 12
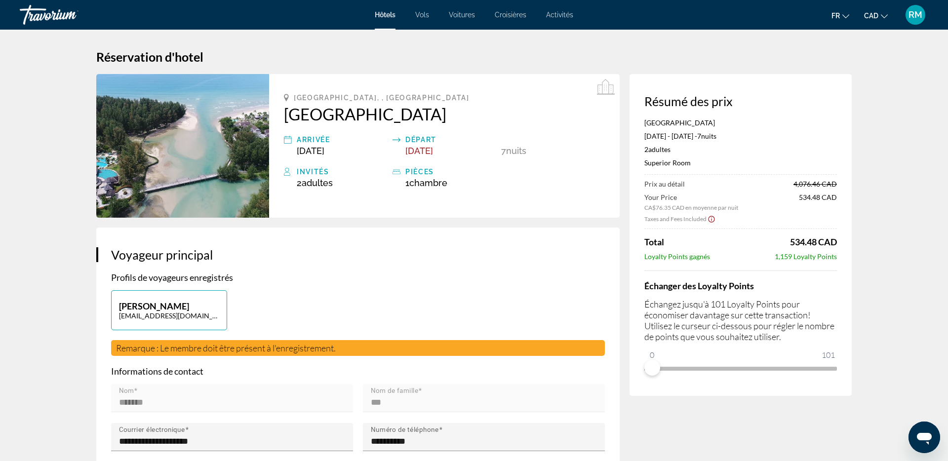
drag, startPoint x: 834, startPoint y: 350, endPoint x: 806, endPoint y: 305, distance: 53.2
click at [833, 350] on span "101" at bounding box center [828, 355] width 16 height 12
